Goal: Information Seeking & Learning: Find specific fact

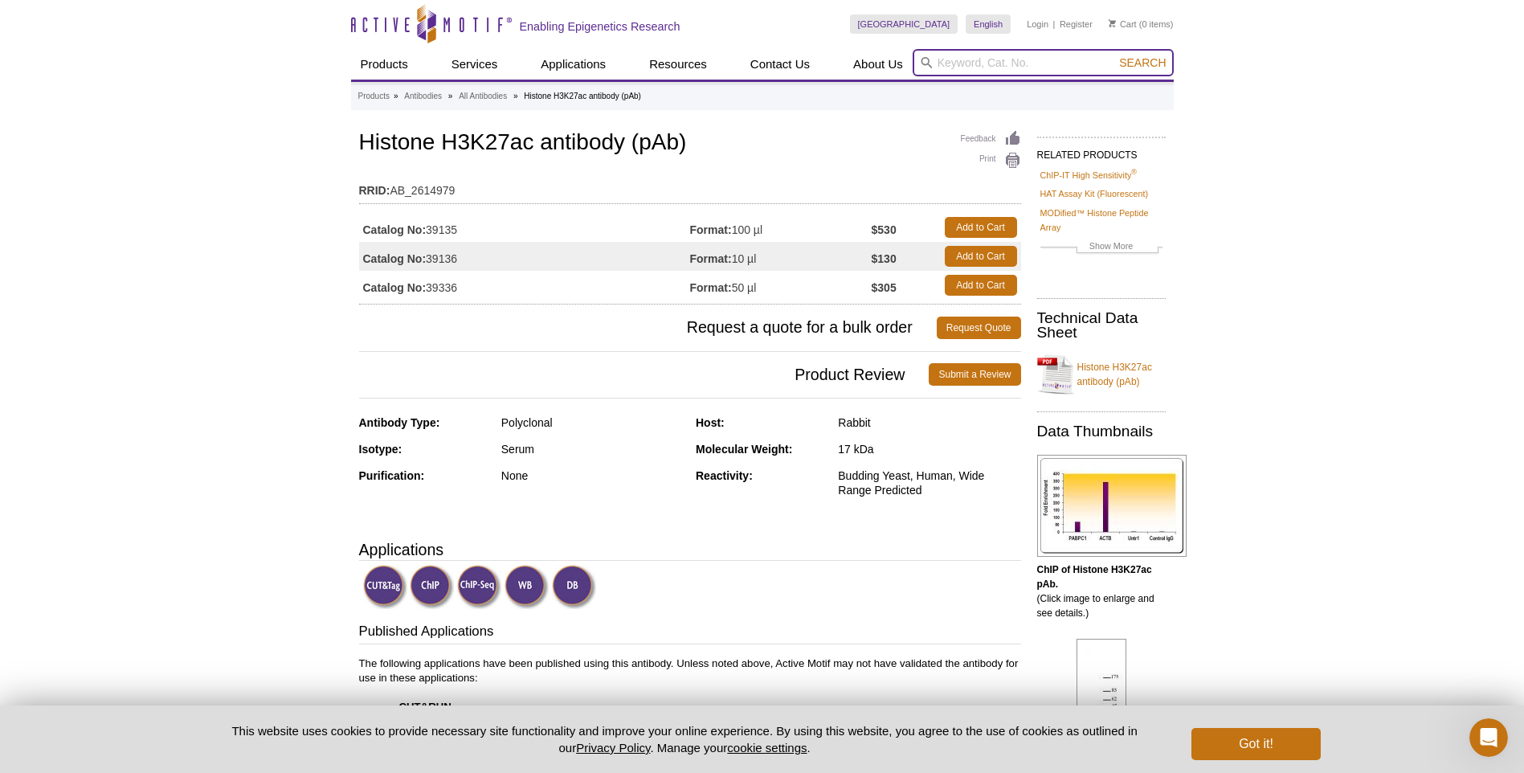
click at [955, 59] on input "search" at bounding box center [1043, 62] width 261 height 27
paste input "39040"
type input "39040"
click at [1114, 55] on button "Search" at bounding box center [1142, 62] width 56 height 14
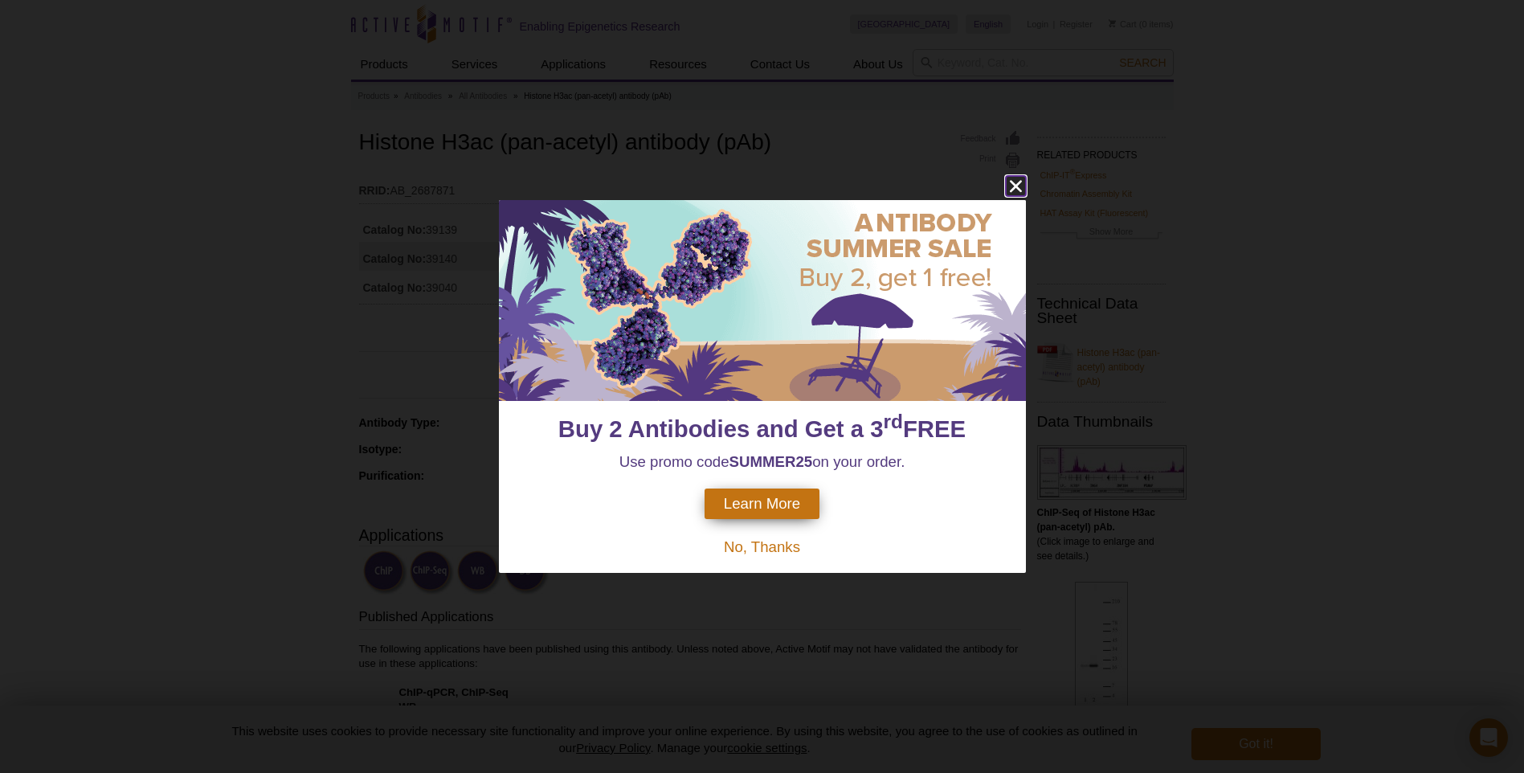
click at [1018, 186] on icon "close" at bounding box center [1016, 186] width 20 height 20
